Goal: Information Seeking & Learning: Find specific page/section

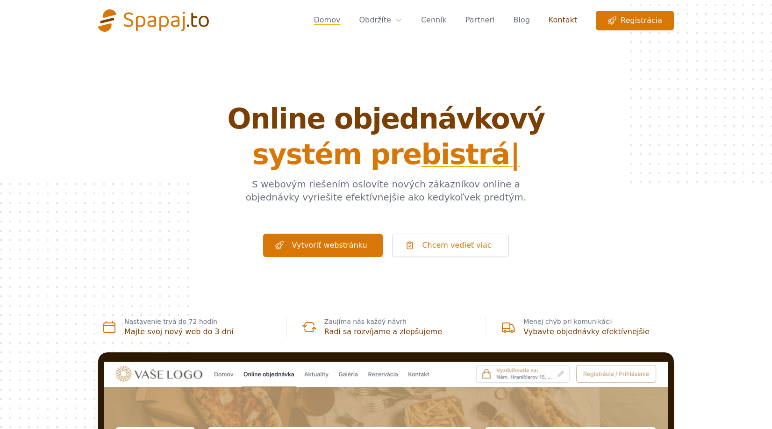
click at [568, 22] on link "Kontakt" at bounding box center [563, 21] width 29 height 20
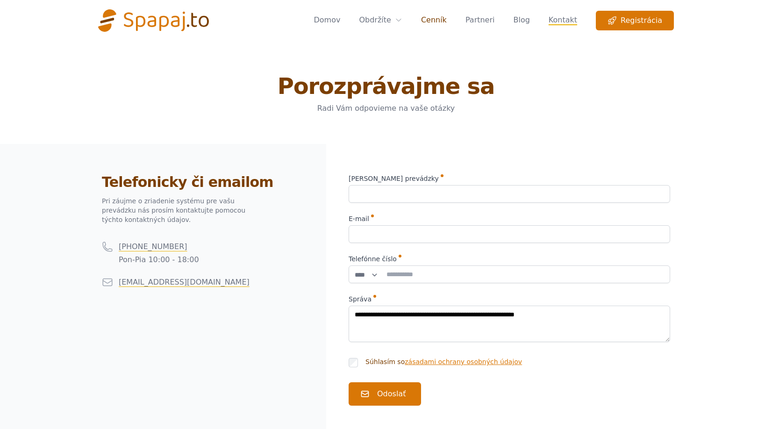
click at [447, 19] on link "Cenník" at bounding box center [434, 21] width 26 height 20
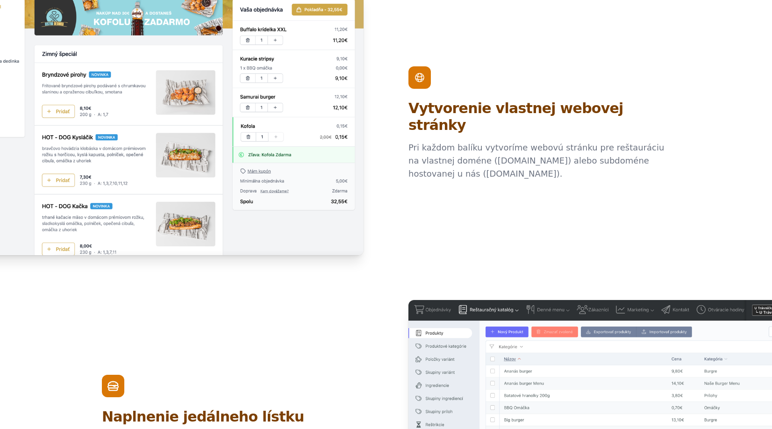
scroll to position [327, 0]
